Goal: Information Seeking & Learning: Learn about a topic

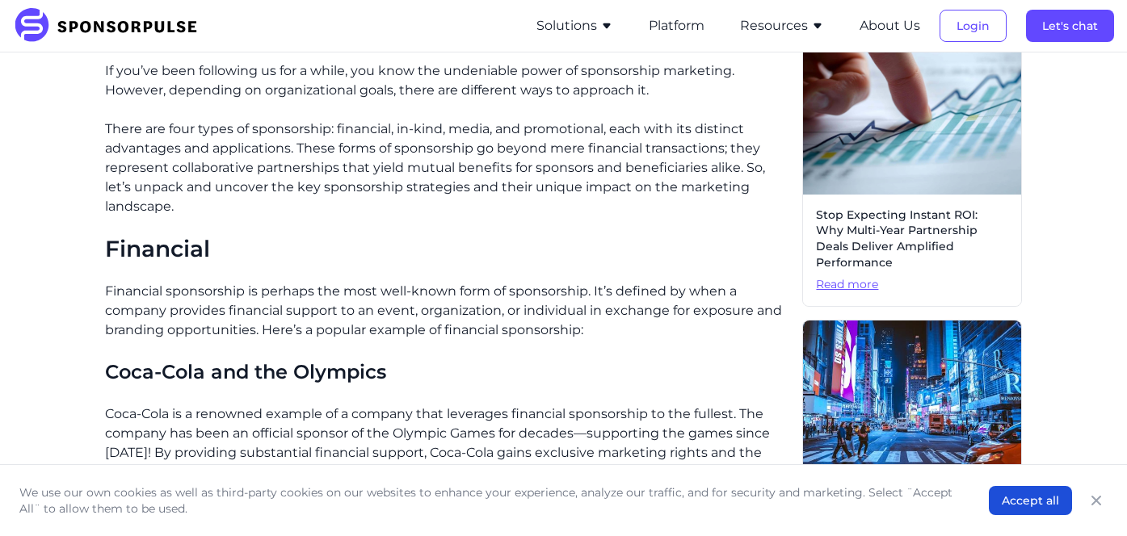
scroll to position [477, 0]
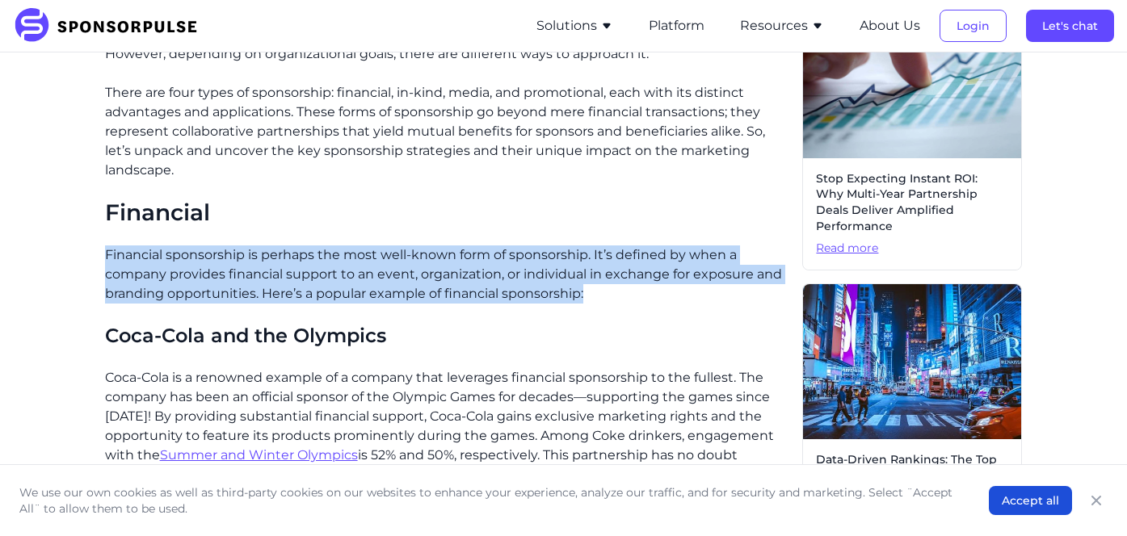
drag, startPoint x: 658, startPoint y: 236, endPoint x: 682, endPoint y: 299, distance: 67.2
click at [682, 299] on p "Financial sponsorship is perhaps the most well-known form of sponsorship. It’s …" at bounding box center [447, 275] width 685 height 58
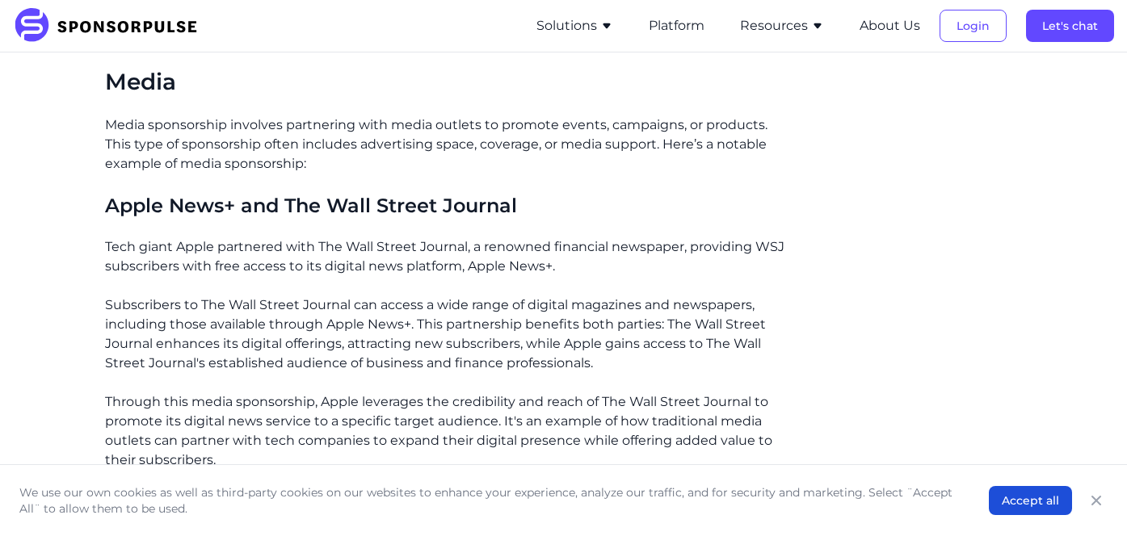
scroll to position [2054, 0]
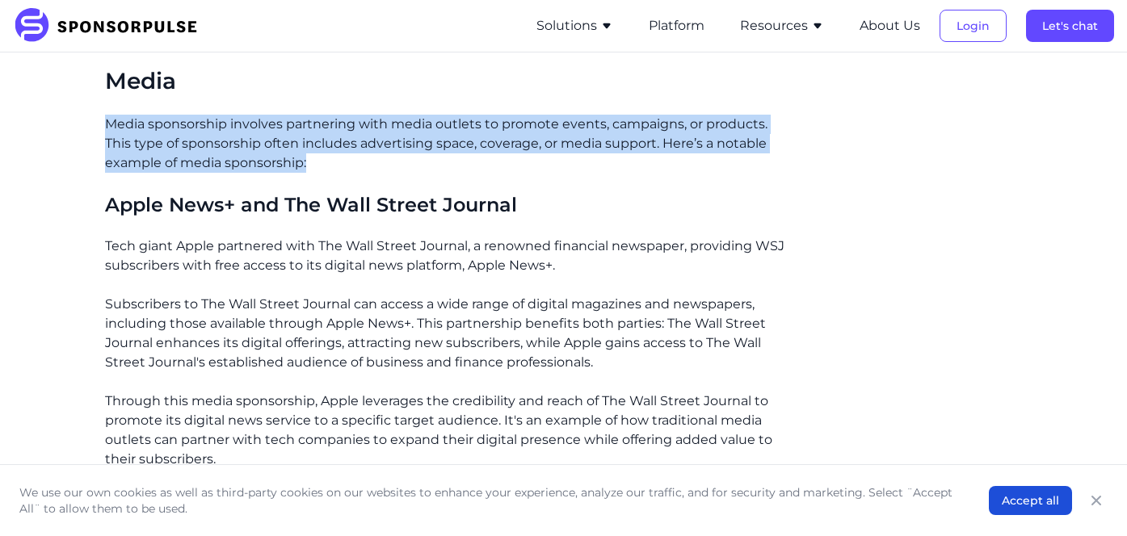
drag, startPoint x: 234, startPoint y: 107, endPoint x: 397, endPoint y: 179, distance: 178.3
click at [397, 179] on div "If you’ve been following us for a while, you know the undeniable power of spons…" at bounding box center [447, 133] width 685 height 3370
click at [397, 178] on div "If you’ve been following us for a while, you know the undeniable power of spons…" at bounding box center [447, 133] width 685 height 3370
drag, startPoint x: 465, startPoint y: 181, endPoint x: 469, endPoint y: 78, distance: 103.4
click at [469, 78] on div "If you’ve been following us for a while, you know the undeniable power of spons…" at bounding box center [447, 133] width 685 height 3370
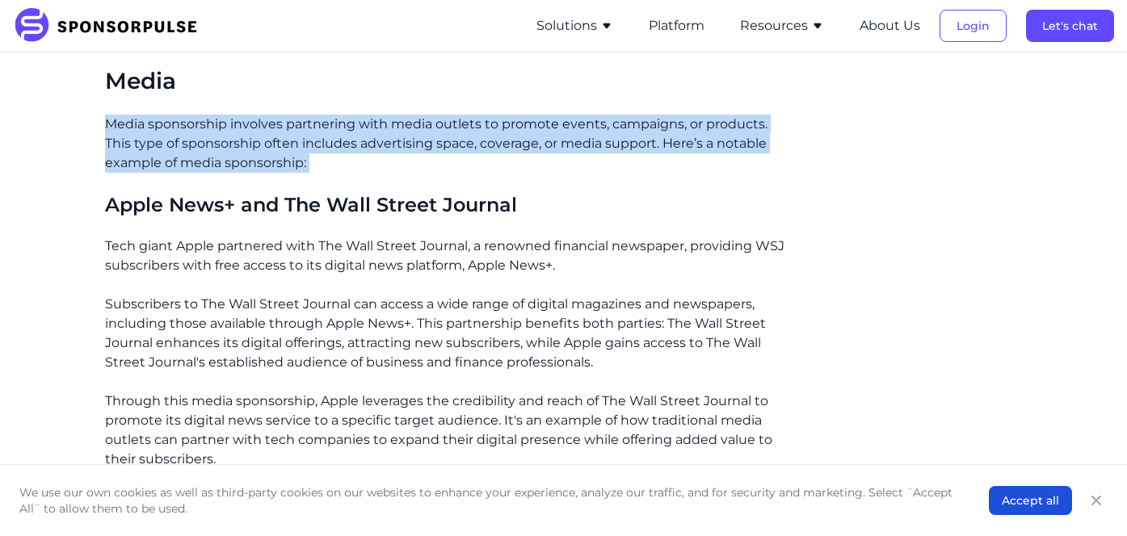
click at [373, 184] on div "If you’ve been following us for a while, you know the undeniable power of spons…" at bounding box center [447, 133] width 685 height 3370
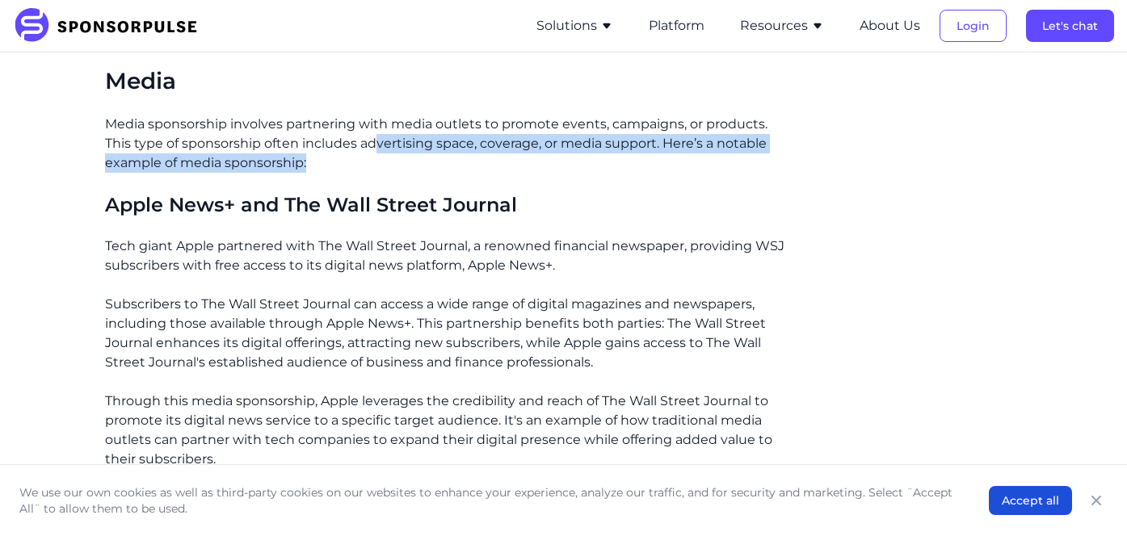
drag, startPoint x: 376, startPoint y: 136, endPoint x: 407, endPoint y: 166, distance: 43.4
click at [407, 166] on p "Media sponsorship involves partnering with media outlets to promote events, cam…" at bounding box center [447, 144] width 685 height 58
click at [409, 170] on p "Media sponsorship involves partnering with media outlets to promote events, cam…" at bounding box center [447, 144] width 685 height 58
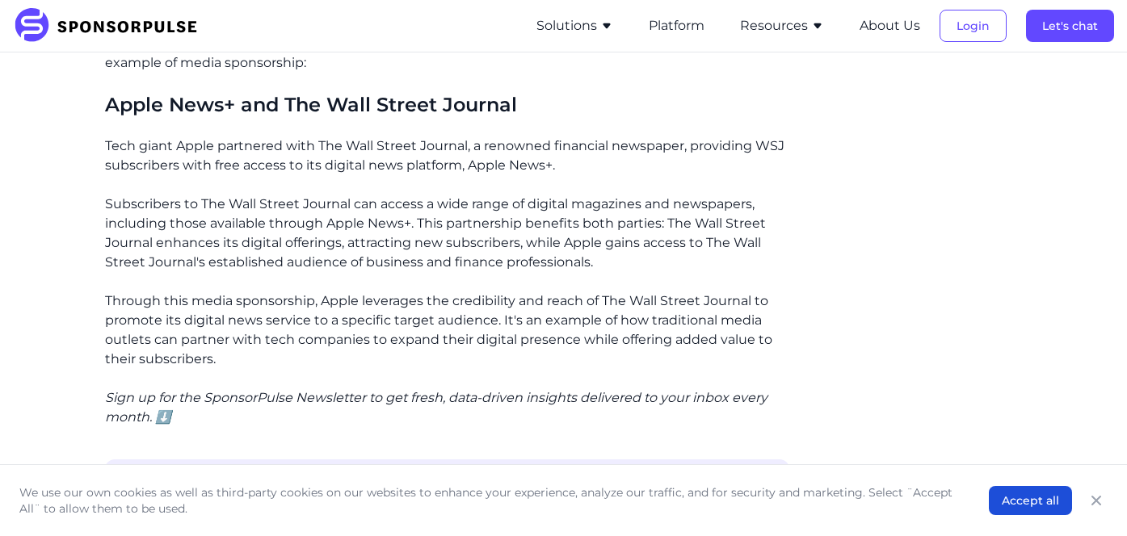
scroll to position [2156, 0]
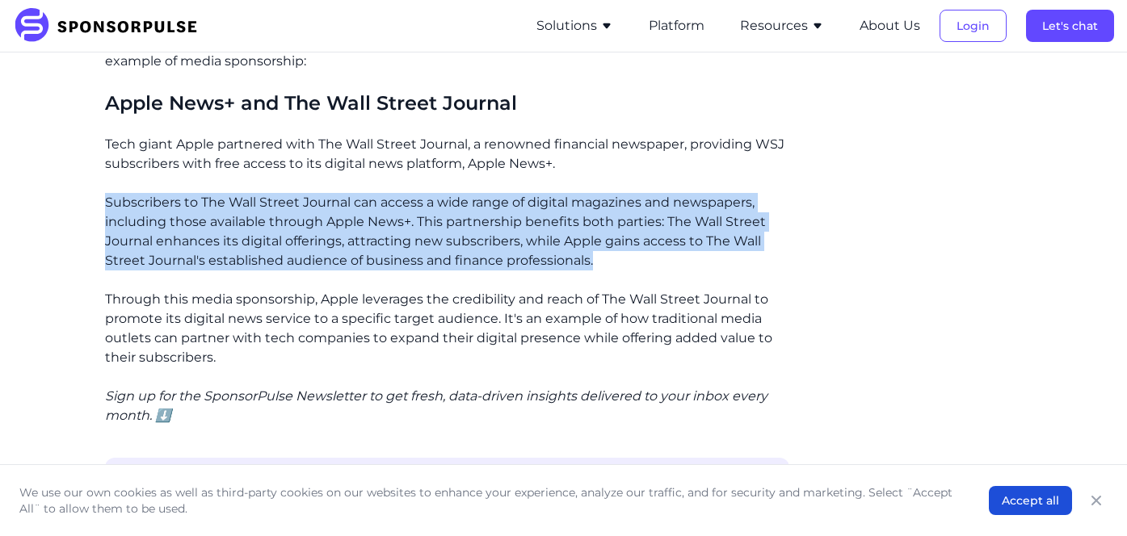
drag, startPoint x: 515, startPoint y: 176, endPoint x: 598, endPoint y: 251, distance: 112.1
click at [598, 251] on div "If you’ve been following us for a while, you know the undeniable power of spons…" at bounding box center [447, 31] width 685 height 3370
click at [598, 251] on p "Subscribers to The Wall Street Journal can access a wide range of digital magaz…" at bounding box center [447, 232] width 685 height 78
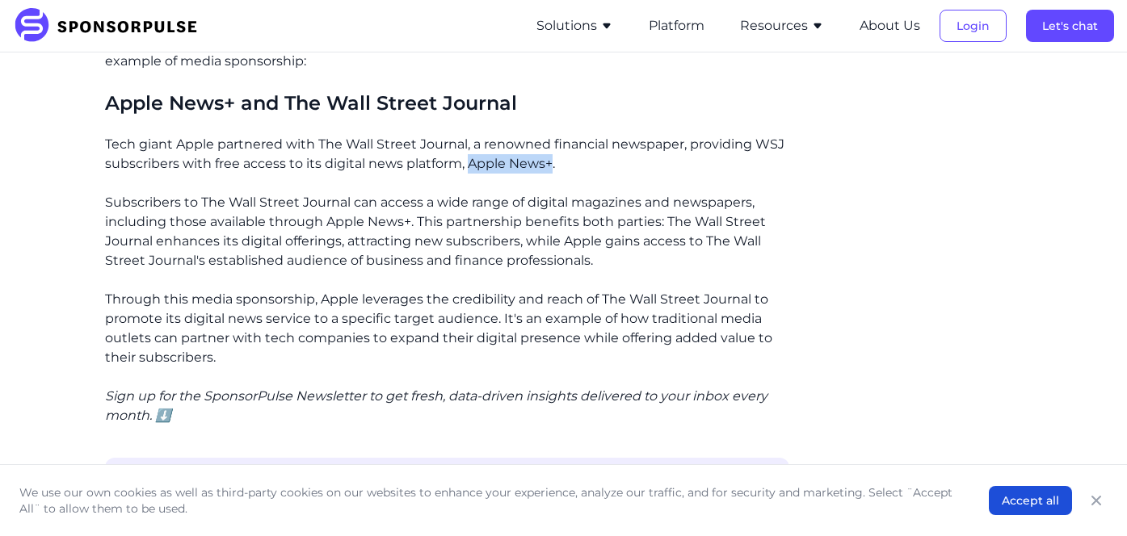
drag, startPoint x: 467, startPoint y: 163, endPoint x: 552, endPoint y: 163, distance: 84.8
click at [552, 163] on p "Tech giant Apple partnered with The Wall Street Journal, a renowned financial n…" at bounding box center [447, 154] width 685 height 39
copy p "Apple News+"
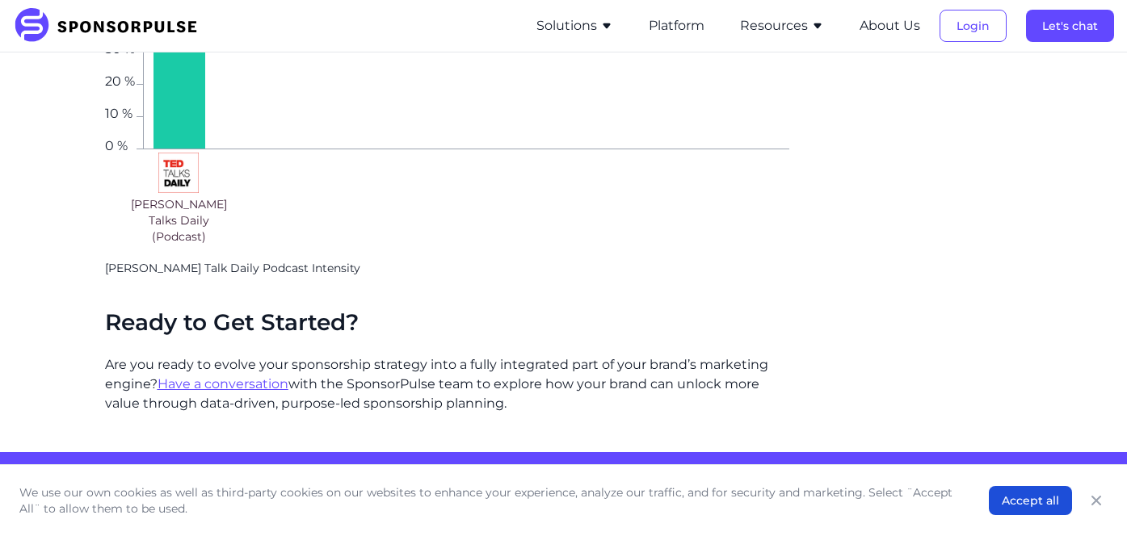
scroll to position [3460, 0]
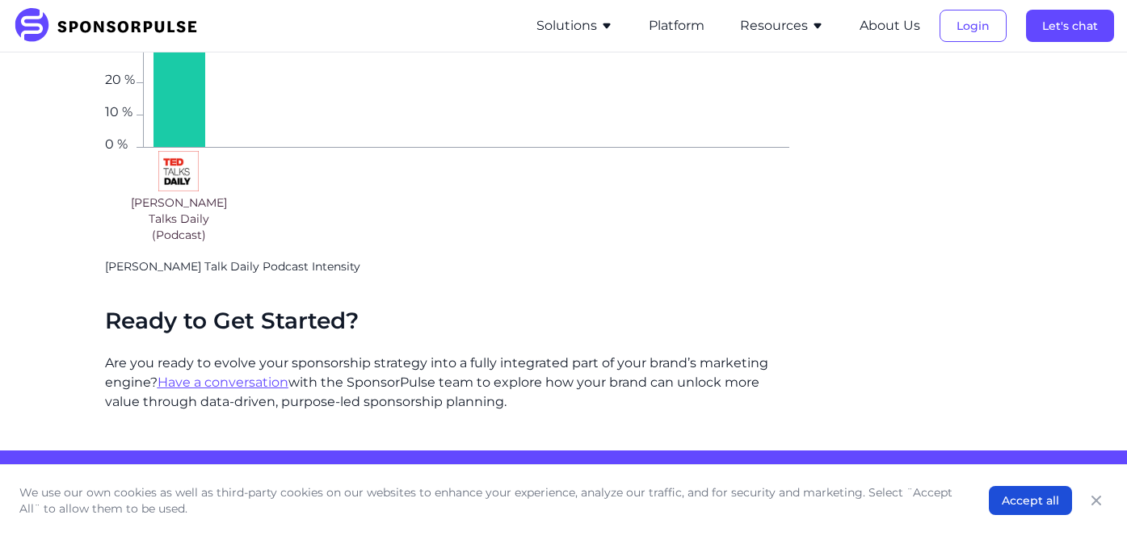
drag, startPoint x: 381, startPoint y: 295, endPoint x: 594, endPoint y: 396, distance: 235.2
click at [596, 397] on p "Are you ready to evolve your sponsorship strategy into a fully integrated part …" at bounding box center [447, 383] width 685 height 58
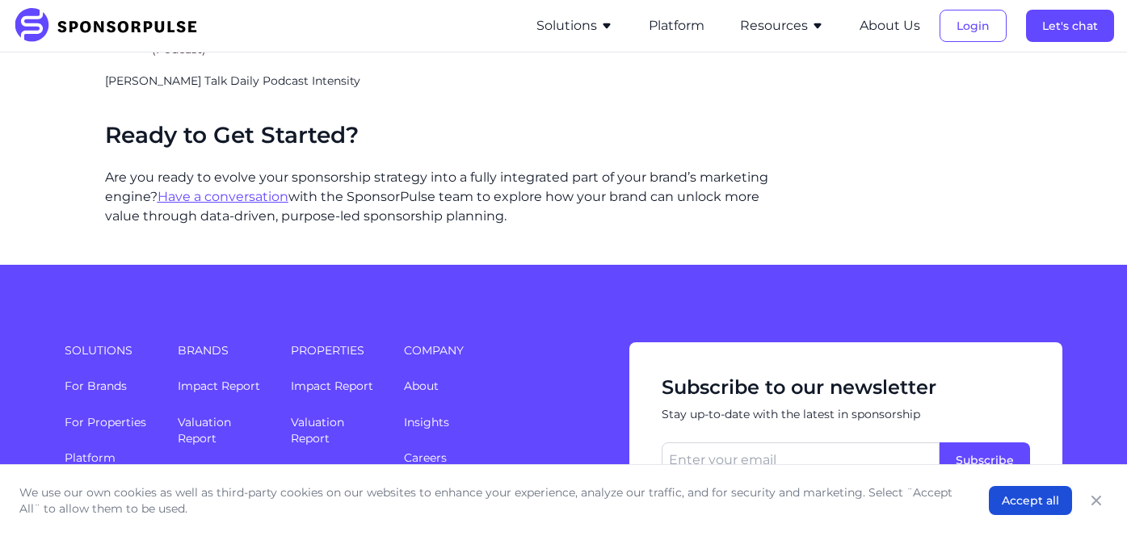
scroll to position [3650, 0]
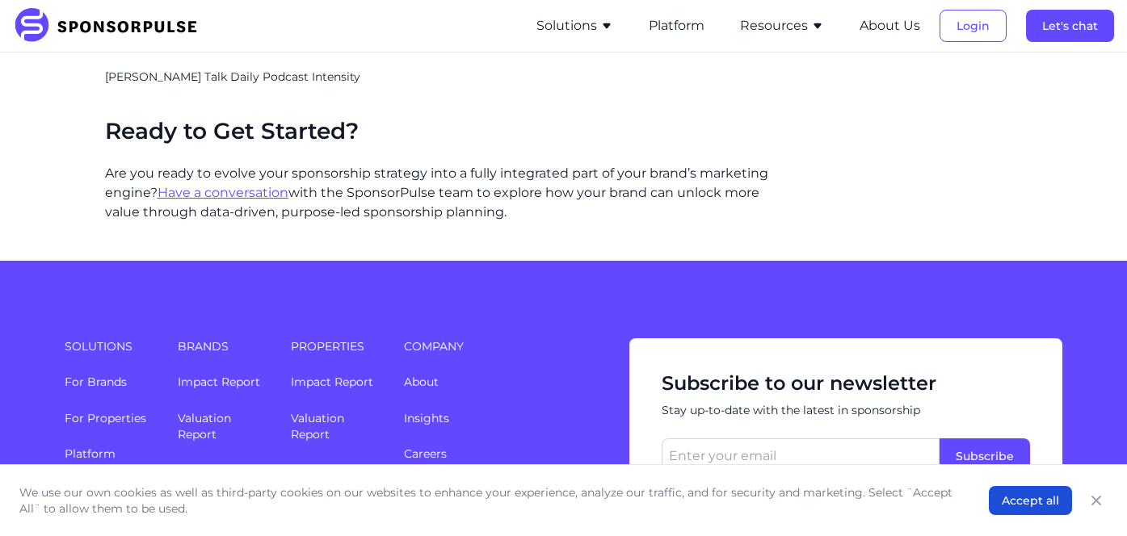
drag, startPoint x: 454, startPoint y: 149, endPoint x: 531, endPoint y: 223, distance: 106.2
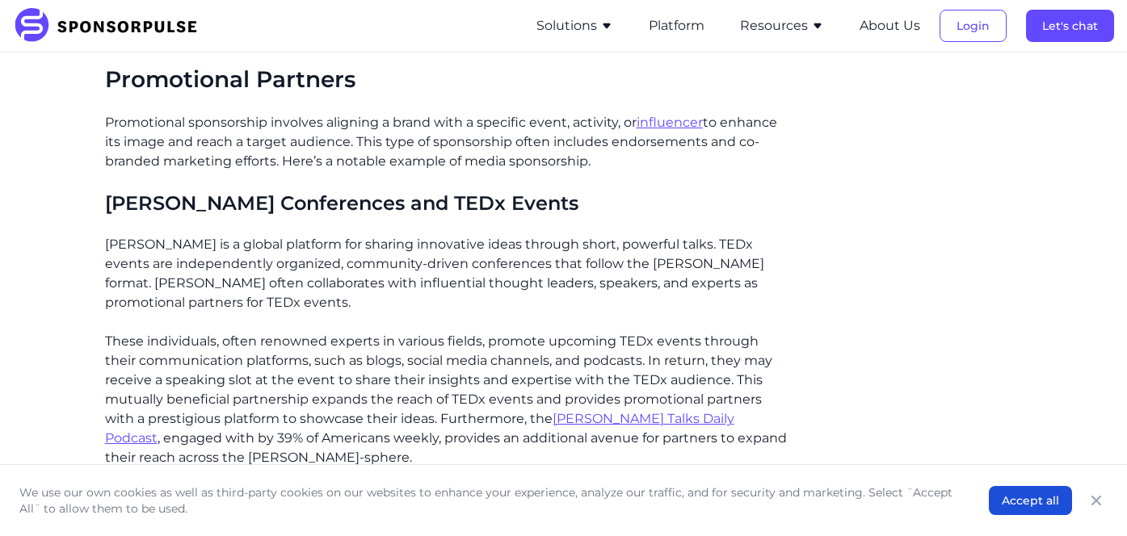
scroll to position [2764, 0]
